Goal: Task Accomplishment & Management: Complete application form

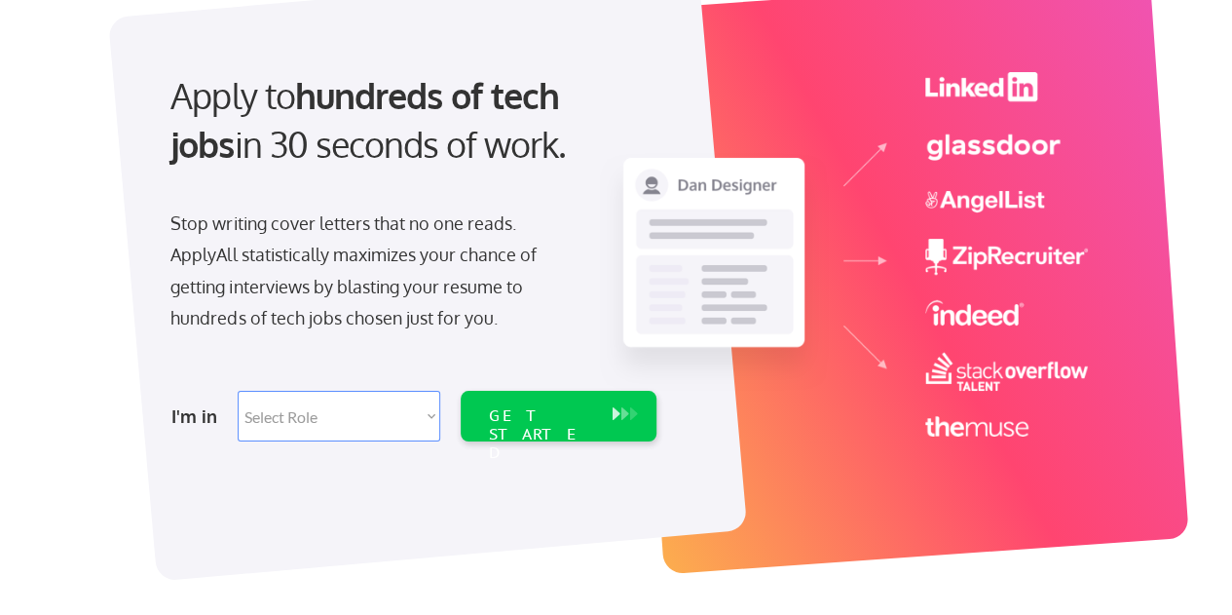
scroll to position [154, 0]
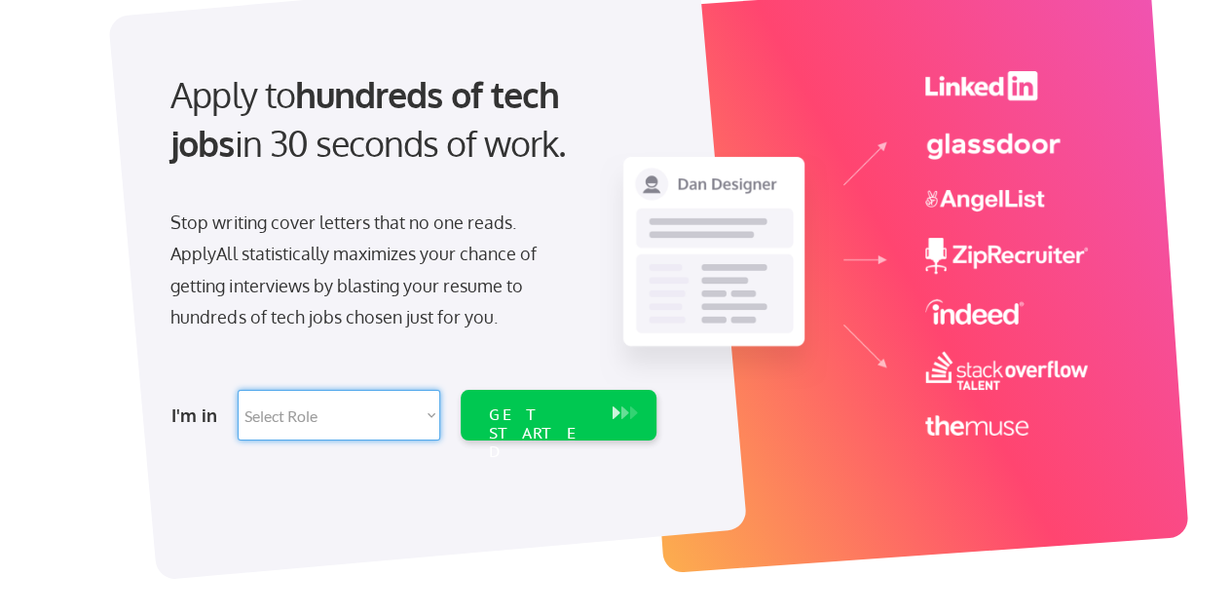
click at [339, 408] on select "Select Role Software Engineering Product Management Customer Success Sales UI/U…" at bounding box center [339, 415] width 203 height 51
select select ""data_science___analytics""
click at [238, 390] on select "Select Role Software Engineering Product Management Customer Success Sales UI/U…" at bounding box center [339, 415] width 203 height 51
select select ""data_science___analytics""
click at [404, 403] on select "Select Role Software Engineering Product Management Customer Success Sales UI/U…" at bounding box center [339, 415] width 203 height 51
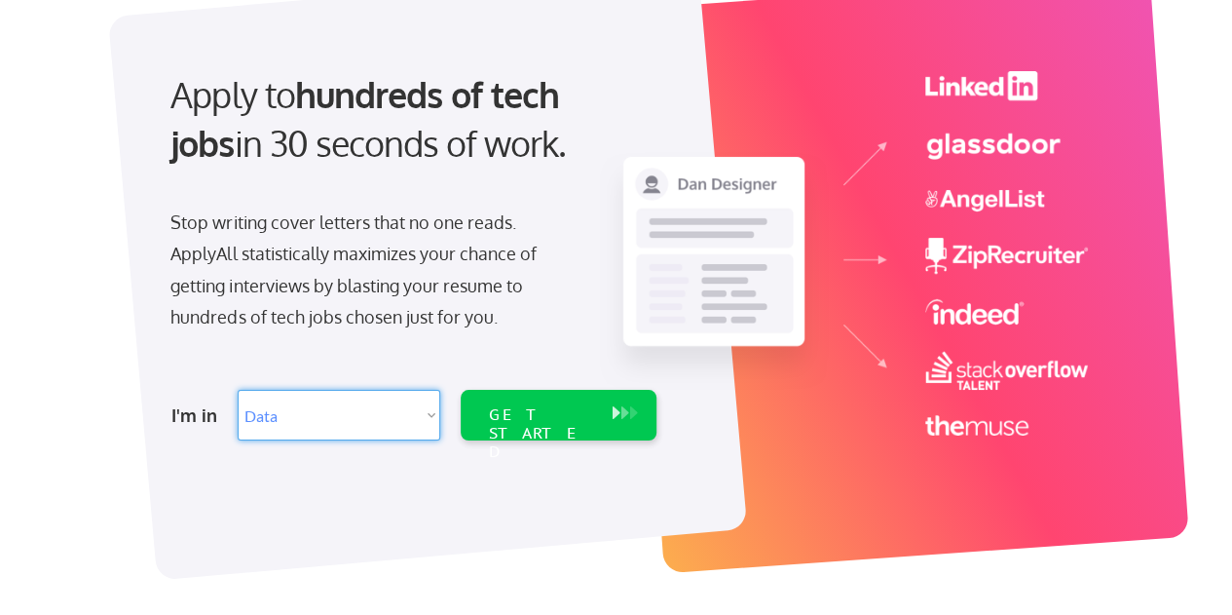
select select ""engineering""
click at [238, 390] on select "Select Role Software Engineering Product Management Customer Success Sales UI/U…" at bounding box center [339, 415] width 203 height 51
select select ""engineering""
click at [543, 425] on div "GET STARTED" at bounding box center [540, 415] width 124 height 51
